Goal: Task Accomplishment & Management: Use online tool/utility

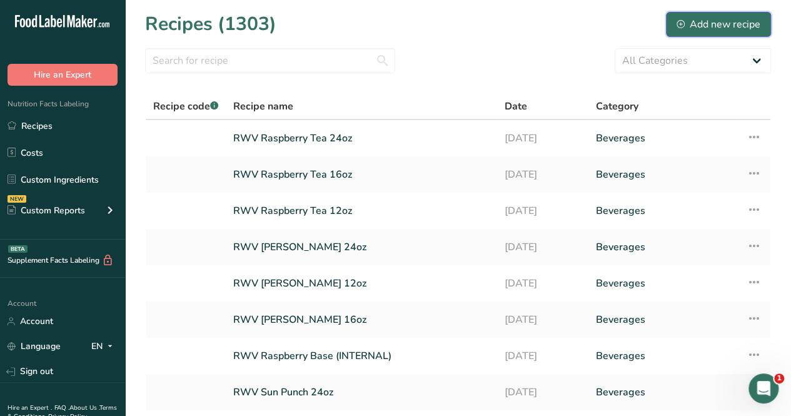
click at [717, 22] on div "Add new recipe" at bounding box center [718, 24] width 84 height 15
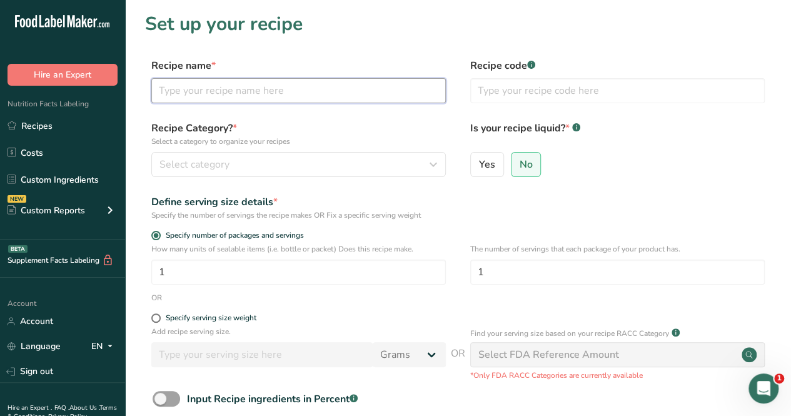
click at [250, 91] on input "text" at bounding box center [298, 90] width 294 height 25
click at [221, 85] on input "text" at bounding box center [298, 90] width 294 height 25
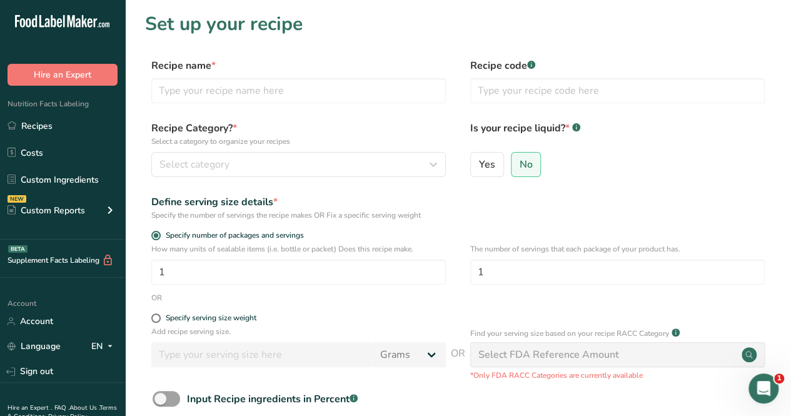
click at [61, 124] on link "Recipes" at bounding box center [62, 126] width 125 height 24
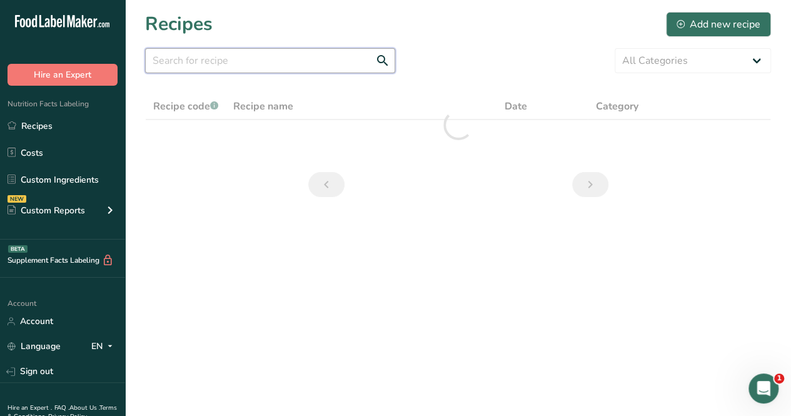
click at [197, 61] on input "text" at bounding box center [270, 60] width 250 height 25
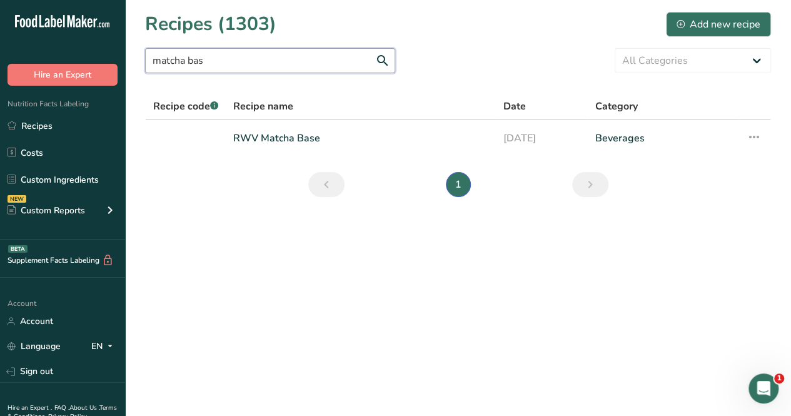
type input "matcha bas"
click at [275, 134] on link "RWV Matcha Base" at bounding box center [360, 138] width 255 height 26
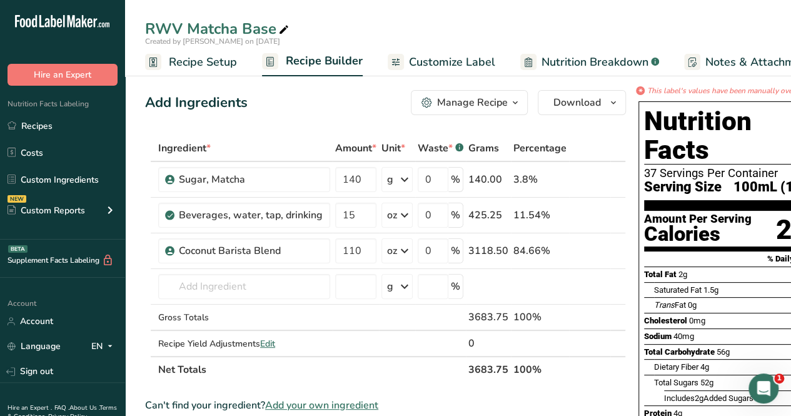
click at [60, 126] on link "Recipes" at bounding box center [62, 126] width 125 height 24
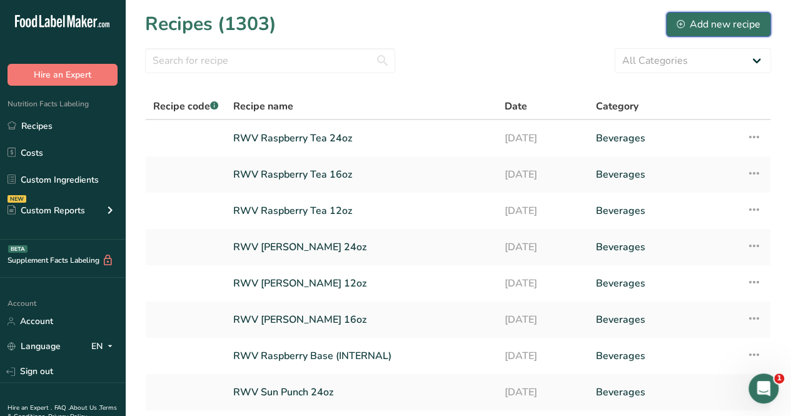
click at [699, 29] on div "Add new recipe" at bounding box center [718, 24] width 84 height 15
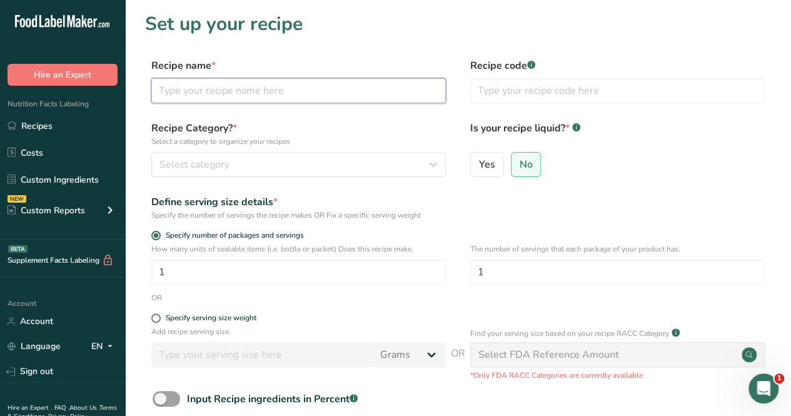
click at [197, 101] on input "text" at bounding box center [298, 90] width 294 height 25
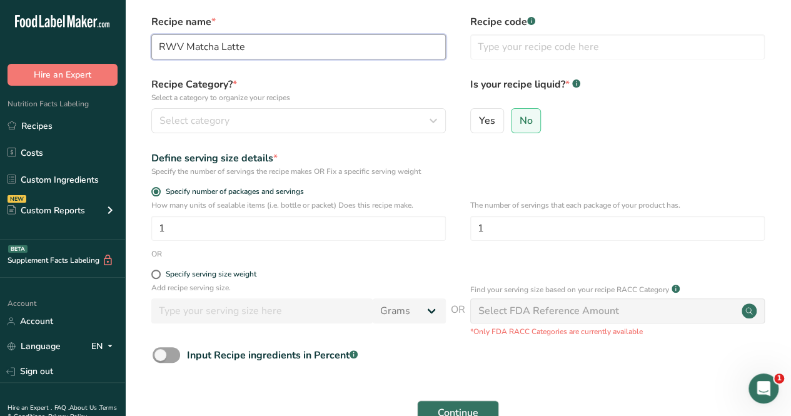
scroll to position [62, 0]
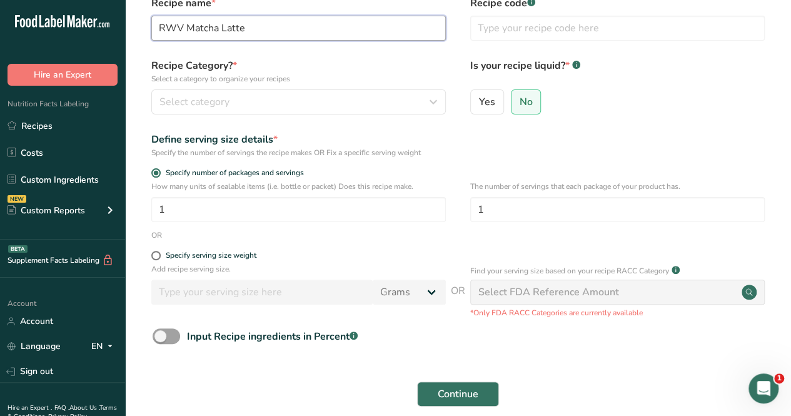
type input "RWV Matcha Latte"
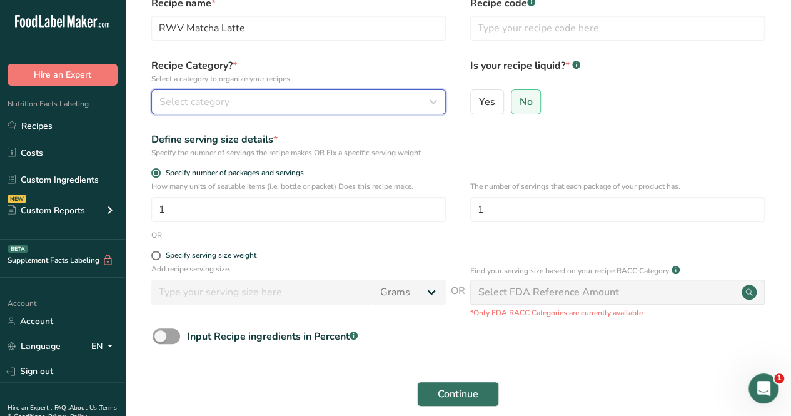
click at [237, 105] on div "Select category" at bounding box center [294, 101] width 271 height 15
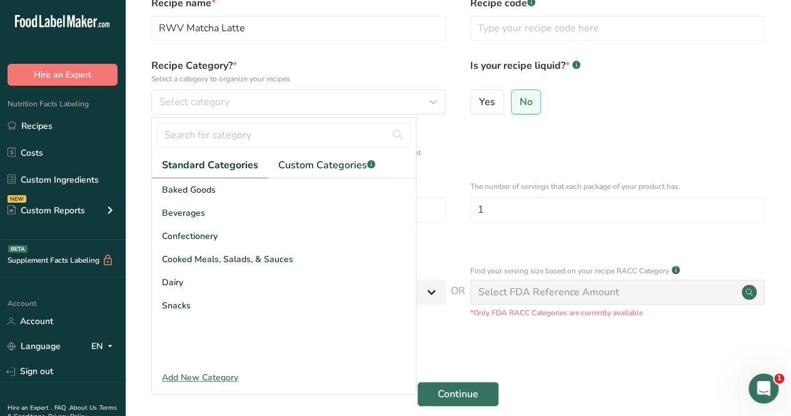
click at [174, 204] on div "Beverages" at bounding box center [284, 212] width 264 height 23
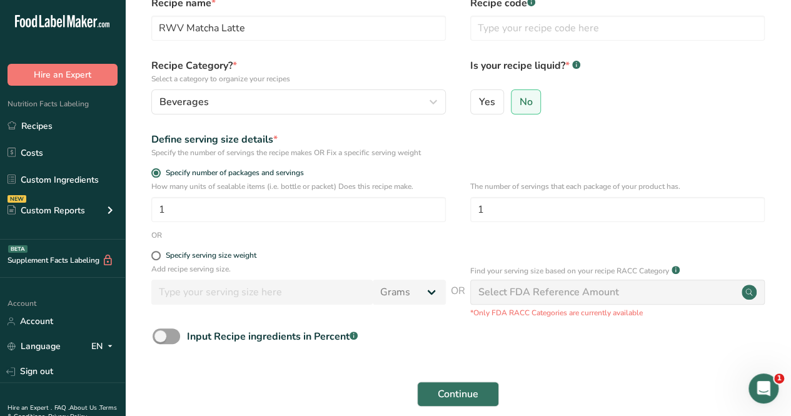
click at [494, 101] on label "Yes" at bounding box center [487, 101] width 34 height 25
click at [479, 101] on input "Yes" at bounding box center [475, 101] width 8 height 8
radio input "true"
radio input "false"
select select "22"
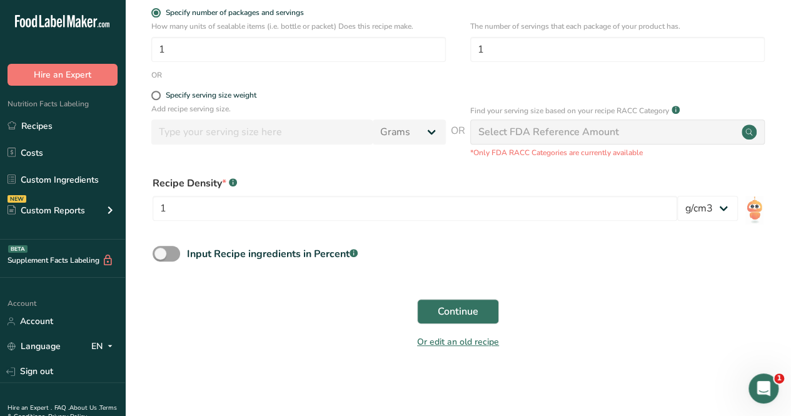
scroll to position [222, 0]
click at [453, 309] on span "Continue" at bounding box center [457, 311] width 41 height 15
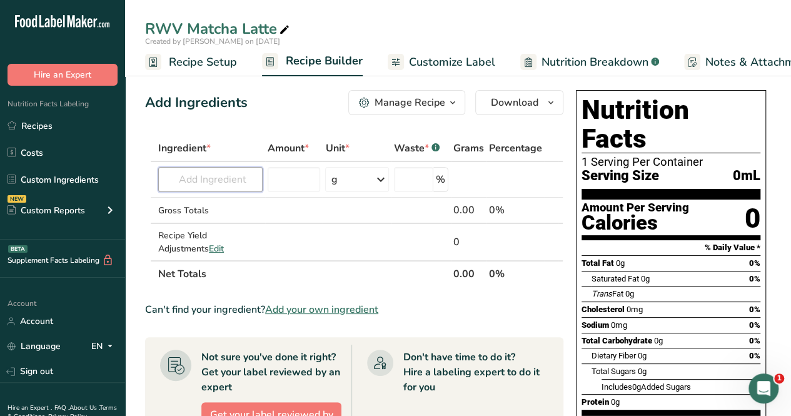
click at [219, 180] on input "text" at bounding box center [210, 179] width 104 height 25
drag, startPoint x: 234, startPoint y: 178, endPoint x: 117, endPoint y: 184, distance: 116.4
click at [117, 184] on div ".a-20{fill:#fff;} Hire an Expert Nutrition Facts Labeling Recipes Costs Custom …" at bounding box center [395, 396] width 791 height 792
type input "rwv matcha"
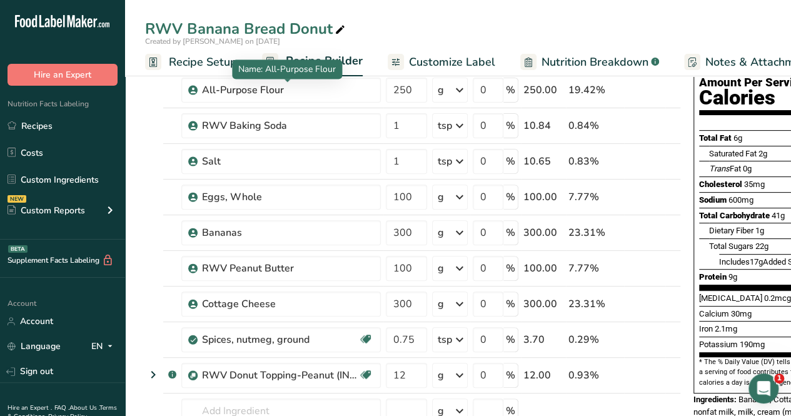
scroll to position [125, 0]
click at [32, 124] on link "Recipes" at bounding box center [62, 126] width 125 height 24
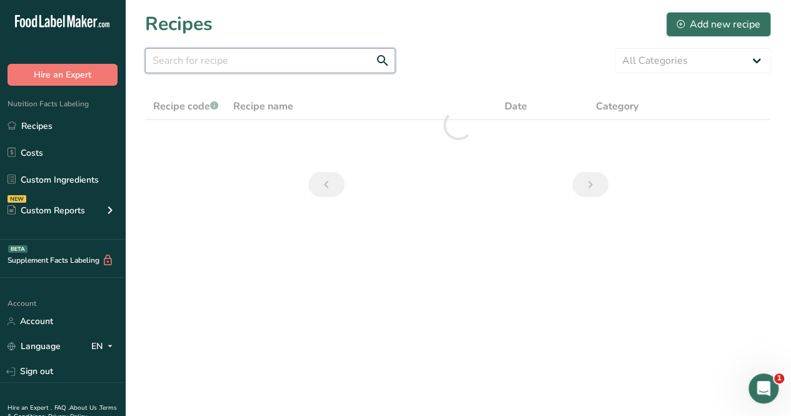
click at [249, 56] on input "text" at bounding box center [270, 60] width 250 height 25
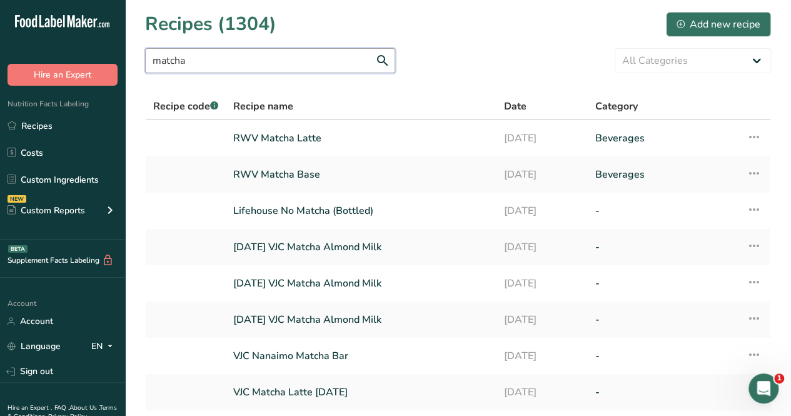
type input "matcha"
click at [311, 177] on link "RWV Matcha Base" at bounding box center [360, 174] width 255 height 26
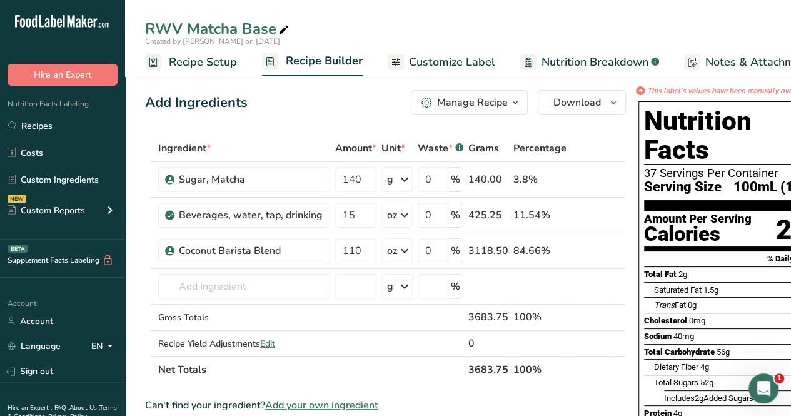
click at [284, 31] on icon at bounding box center [283, 29] width 11 height 17
click at [452, 19] on input "RWV Matcha Base (INTERNAL)" at bounding box center [458, 28] width 626 height 22
type input "RWV Matcha Base (INTERNAL)"
click at [494, 107] on div "Manage Recipe" at bounding box center [472, 102] width 71 height 15
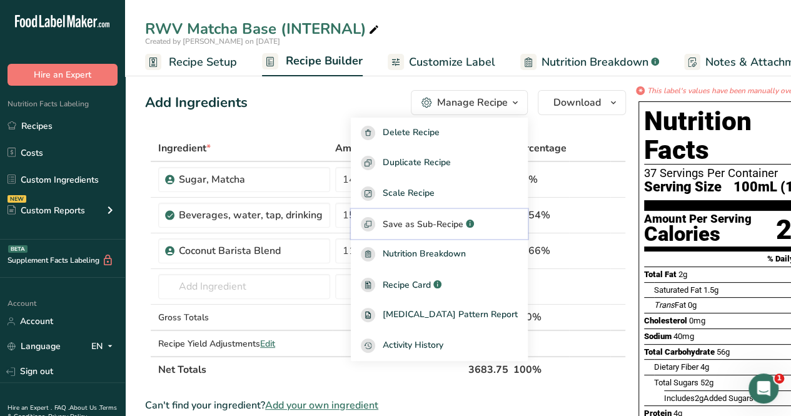
click at [437, 226] on span "Save as Sub-Recipe" at bounding box center [422, 223] width 81 height 13
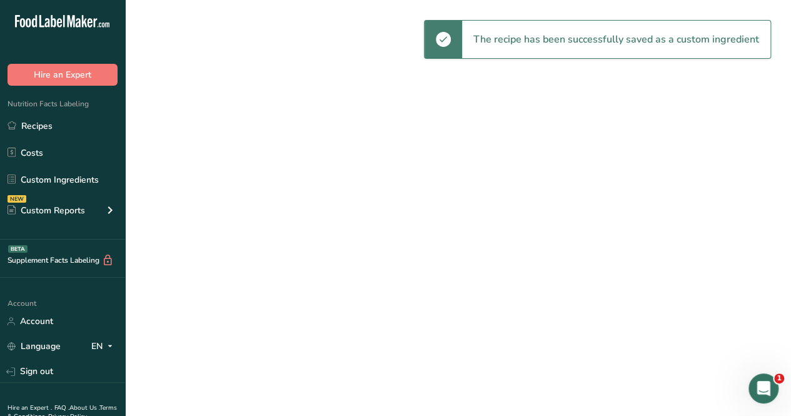
select select "30"
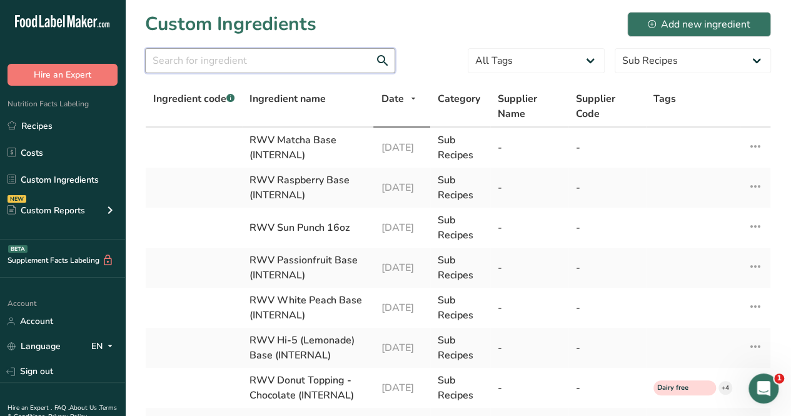
click at [183, 59] on input "text" at bounding box center [270, 60] width 250 height 25
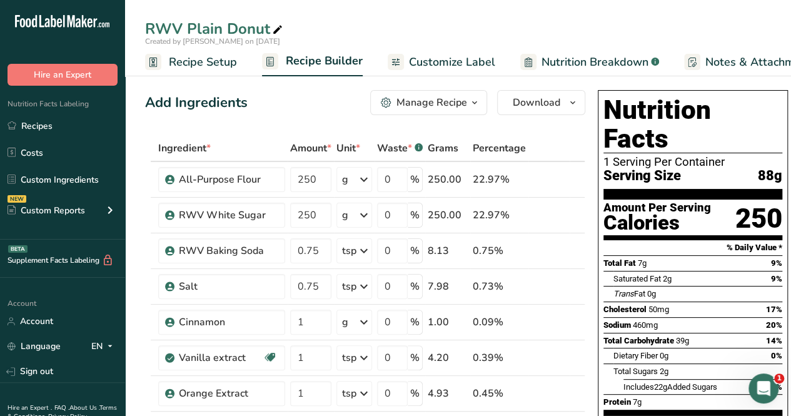
click at [20, 126] on link "Recipes" at bounding box center [62, 126] width 125 height 24
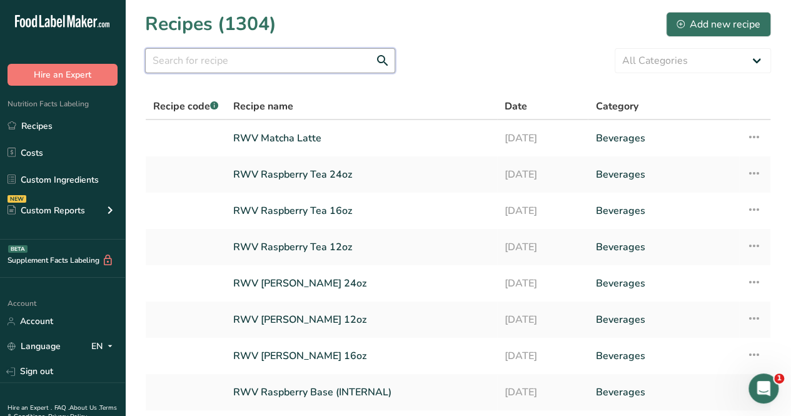
click at [286, 61] on input "text" at bounding box center [270, 60] width 250 height 25
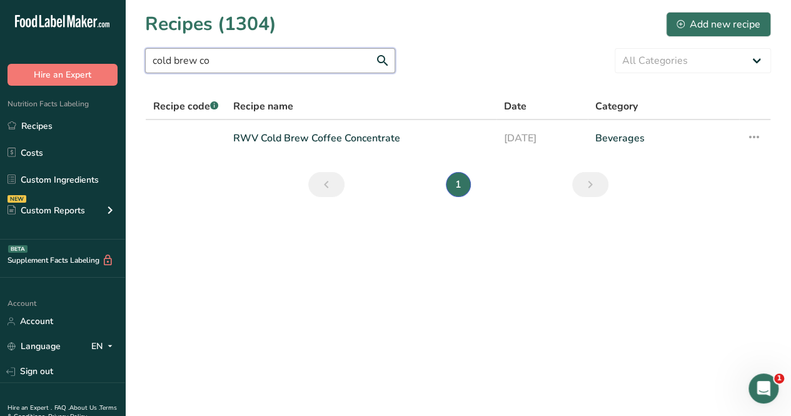
type input "cold brew co"
click at [337, 146] on link "RWV Cold Brew Coffee Concentrate" at bounding box center [361, 138] width 256 height 26
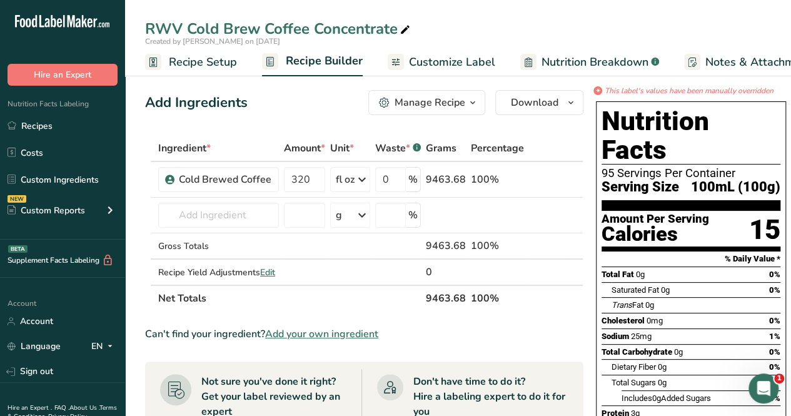
click at [62, 122] on link "Recipes" at bounding box center [62, 126] width 125 height 24
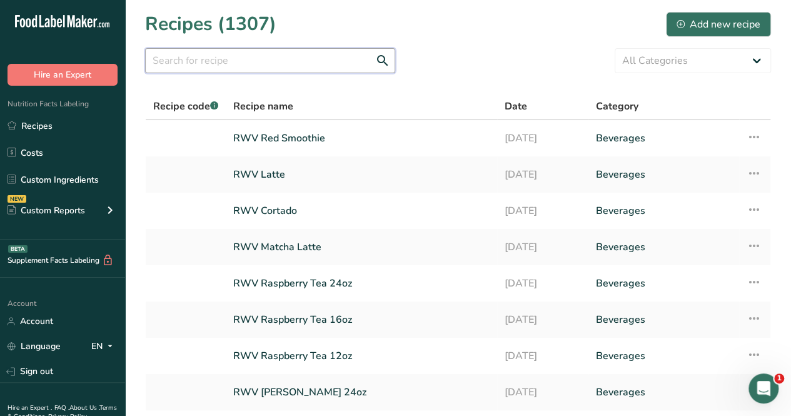
click at [263, 61] on input "text" at bounding box center [270, 60] width 250 height 25
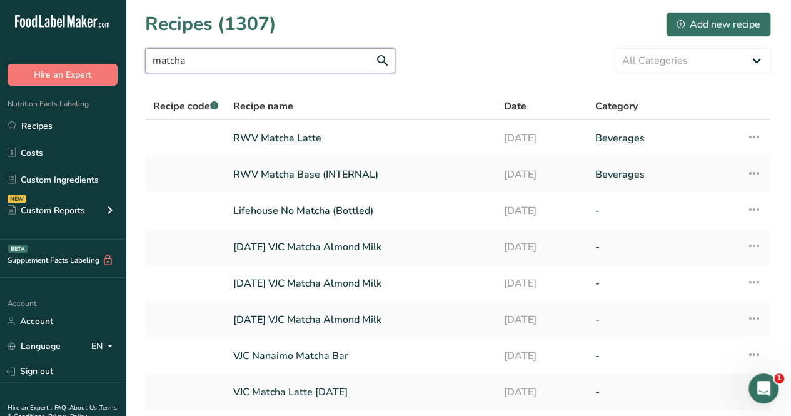
type input "matcha"
click at [300, 173] on link "RWV Matcha Base (INTERNAL)" at bounding box center [361, 174] width 256 height 26
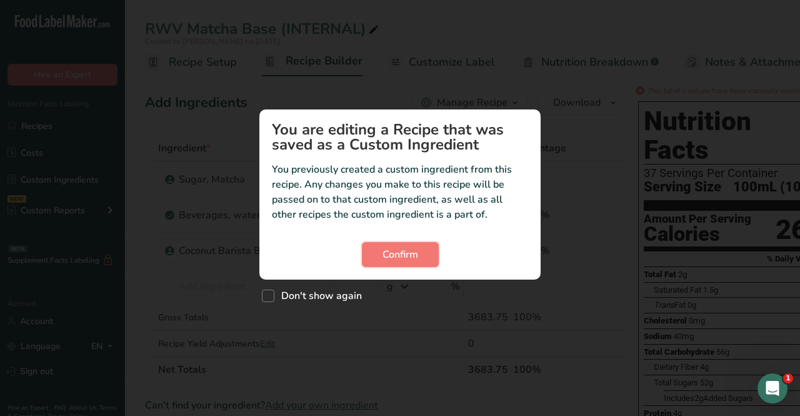
click at [400, 250] on span "Confirm" at bounding box center [400, 254] width 36 height 15
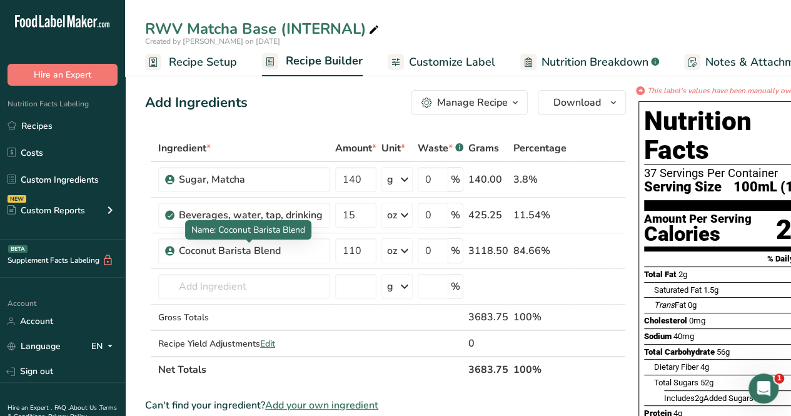
click at [179, 245] on div "Coconut Barista Blend" at bounding box center [251, 250] width 144 height 15
click at [180, 250] on div "Coconut Barista Blend" at bounding box center [251, 250] width 144 height 15
click at [576, 249] on icon at bounding box center [579, 250] width 9 height 13
click at [42, 131] on link "Recipes" at bounding box center [62, 126] width 125 height 24
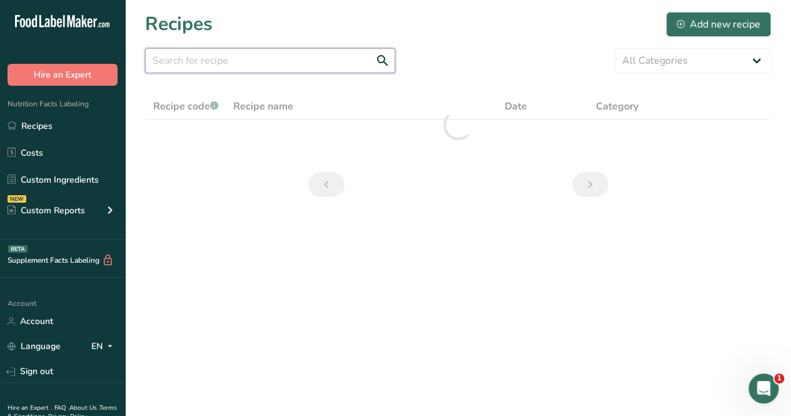
click at [218, 66] on input "text" at bounding box center [270, 60] width 250 height 25
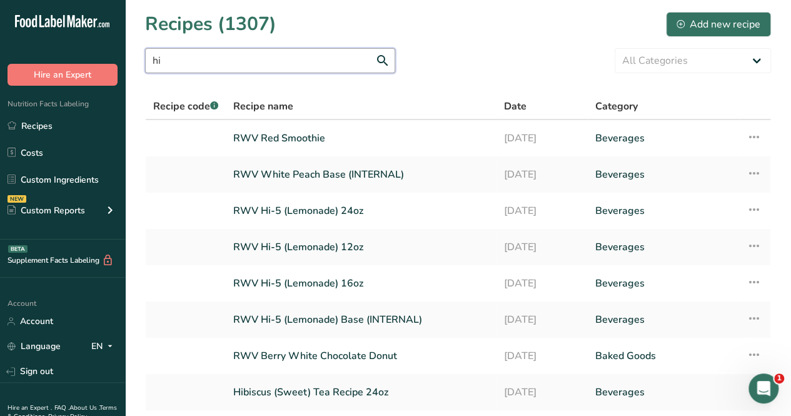
type input "hi"
click at [302, 312] on link "RWV Hi-5 (Lemonade) Base (INTERNAL)" at bounding box center [361, 319] width 256 height 26
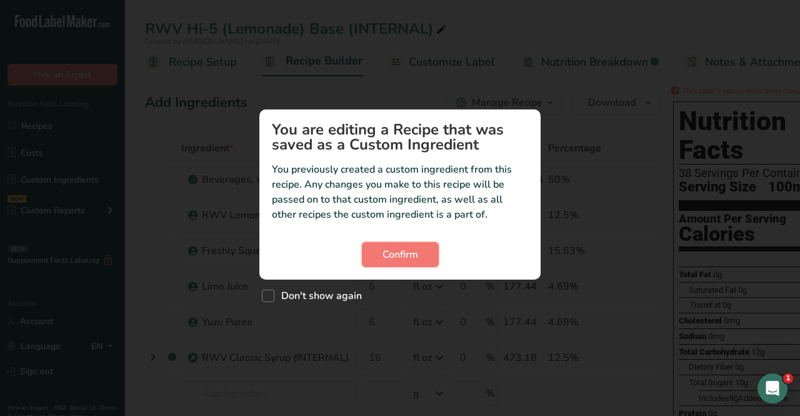
click at [374, 248] on button "Confirm" at bounding box center [400, 254] width 77 height 25
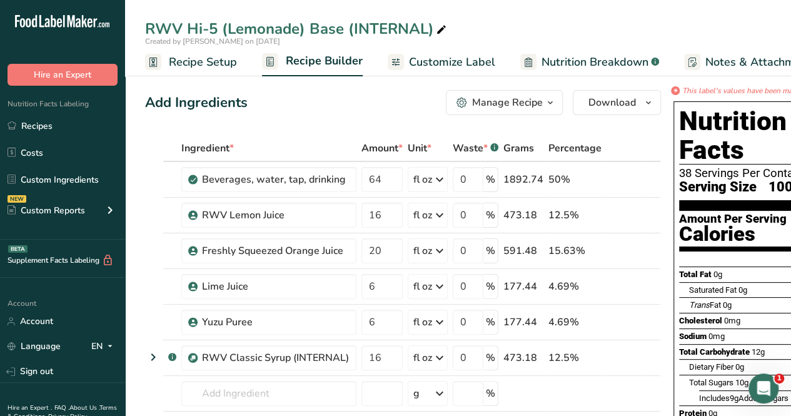
click at [72, 112] on div "Nutrition Facts Labeling Recipes Costs Custom Ingredients NEW Custom Reports Me…" at bounding box center [62, 163] width 125 height 154
click at [60, 124] on link "Recipes" at bounding box center [62, 126] width 125 height 24
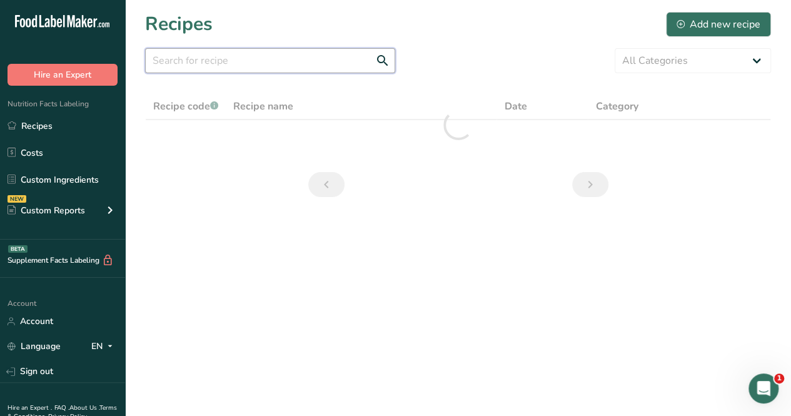
click at [237, 69] on input "text" at bounding box center [270, 60] width 250 height 25
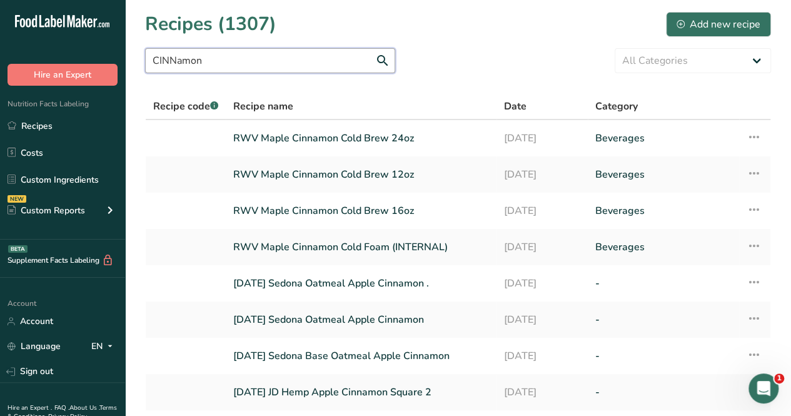
type input "CINNamon"
click at [64, 122] on link "Recipes" at bounding box center [62, 126] width 125 height 24
click at [71, 126] on link "Recipes" at bounding box center [62, 126] width 125 height 24
